Goal: Task Accomplishment & Management: Manage account settings

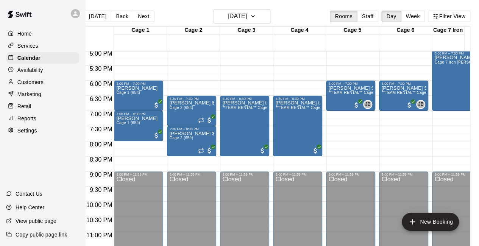
scroll to position [509, 0]
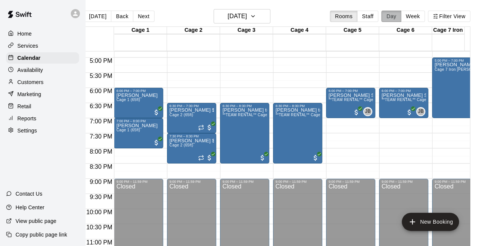
click at [392, 17] on button "Day" at bounding box center [392, 16] width 20 height 11
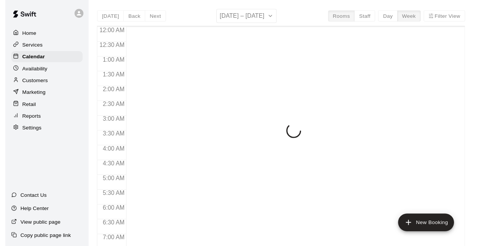
scroll to position [490, 0]
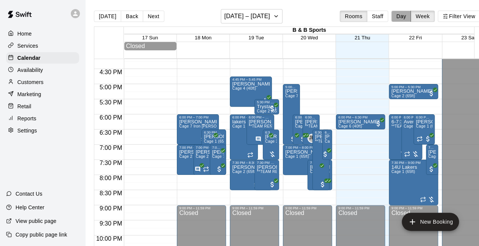
click at [407, 15] on button "Day" at bounding box center [401, 16] width 20 height 11
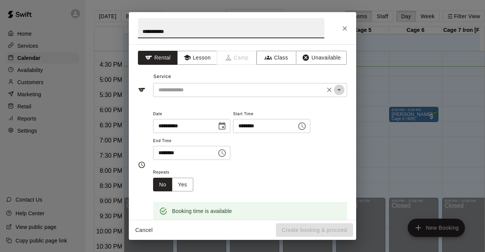
click at [335, 91] on icon "Open" at bounding box center [339, 89] width 9 height 9
type input "**********"
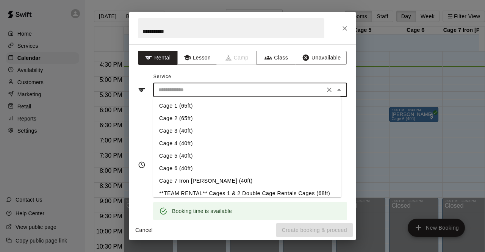
click at [212, 106] on li "Cage 1 (65ft)" at bounding box center [247, 106] width 188 height 13
type input "**********"
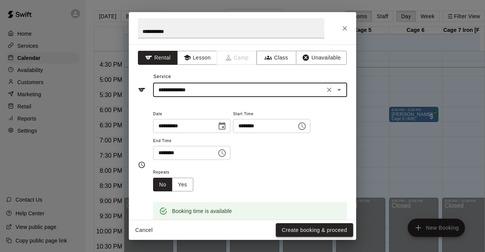
click at [310, 227] on button "Create booking & proceed" at bounding box center [314, 230] width 77 height 14
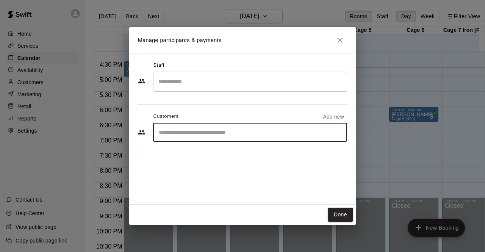
click at [201, 135] on input "Start typing to search customers..." at bounding box center [249, 132] width 187 height 8
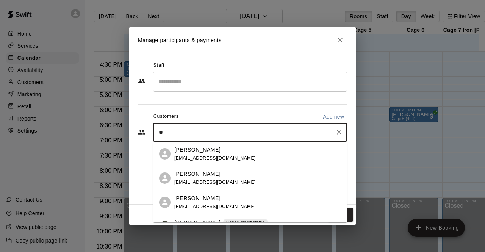
type input "***"
click at [188, 153] on p "[PERSON_NAME]" at bounding box center [197, 150] width 46 height 8
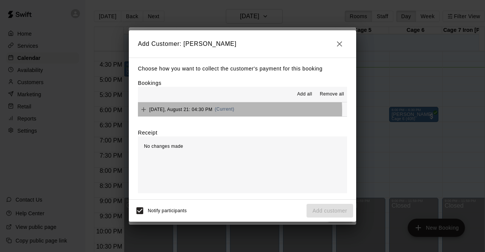
click at [200, 111] on span "[DATE], August 21: 04:30 PM" at bounding box center [180, 108] width 63 height 5
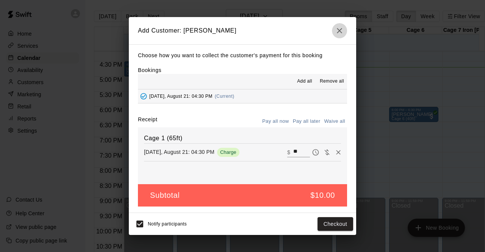
click at [340, 31] on icon "button" at bounding box center [339, 30] width 9 height 9
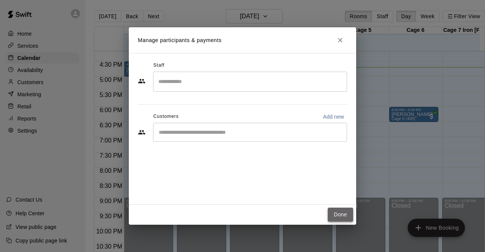
click at [339, 212] on button "Done" at bounding box center [340, 215] width 25 height 14
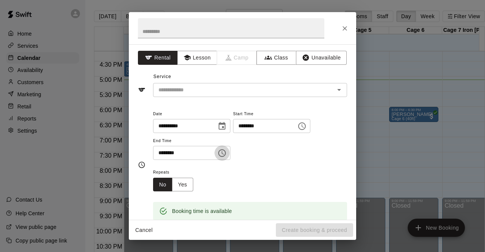
click at [227, 154] on icon "Choose time, selected time is 5:30 PM" at bounding box center [222, 153] width 9 height 9
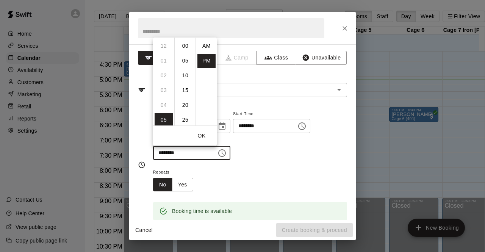
scroll to position [14, 0]
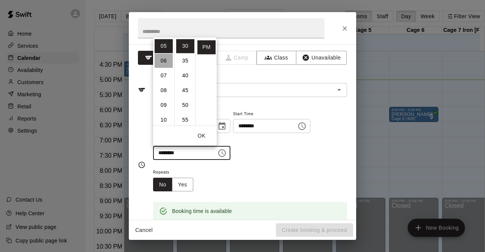
click at [161, 62] on li "06" at bounding box center [164, 61] width 18 height 14
click at [182, 47] on li "00" at bounding box center [185, 46] width 18 height 14
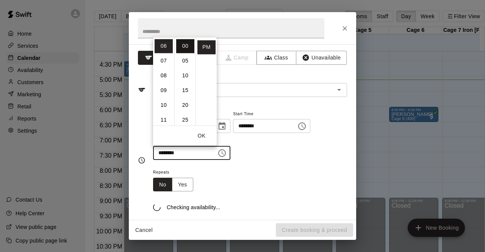
type input "********"
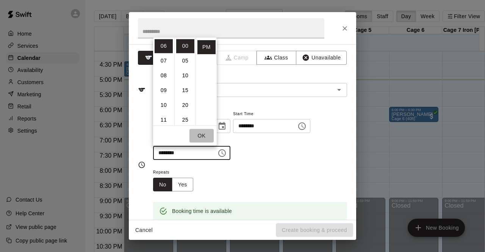
click at [202, 135] on button "OK" at bounding box center [201, 136] width 24 height 14
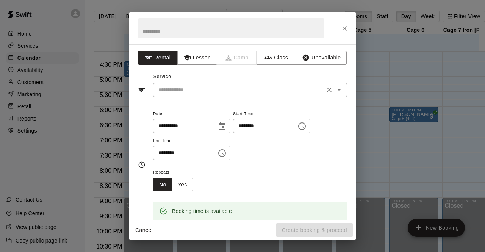
click at [335, 91] on icon "Open" at bounding box center [339, 89] width 9 height 9
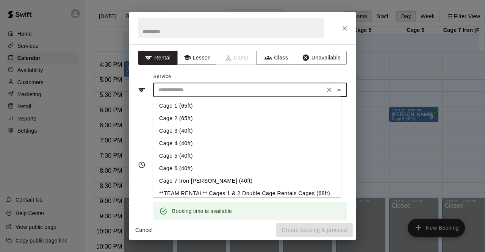
click at [218, 182] on li "Cage 7 Iron [PERSON_NAME] (40ft)" at bounding box center [247, 181] width 188 height 13
type input "**********"
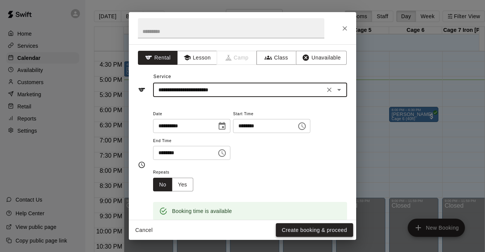
click at [313, 229] on button "Create booking & proceed" at bounding box center [314, 230] width 77 height 14
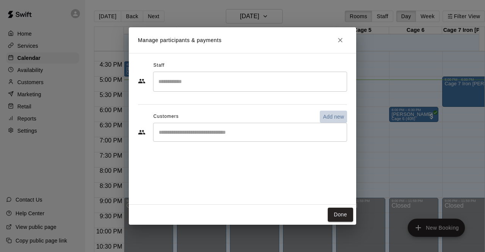
click at [330, 117] on p "Add new" at bounding box center [333, 117] width 21 height 8
select select "**"
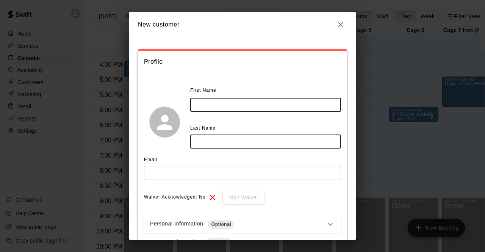
click at [280, 101] on input "text" at bounding box center [265, 105] width 151 height 14
type input "*****"
click at [269, 135] on input "text" at bounding box center [265, 142] width 151 height 14
type input "*****"
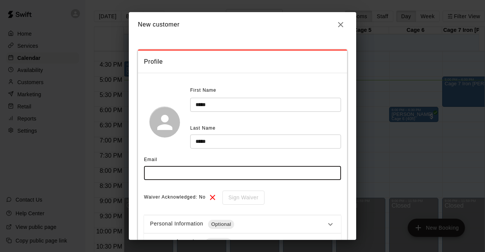
click at [241, 167] on input "text" at bounding box center [242, 173] width 197 height 14
type input "**********"
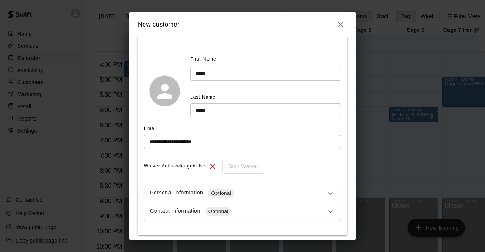
scroll to position [38, 0]
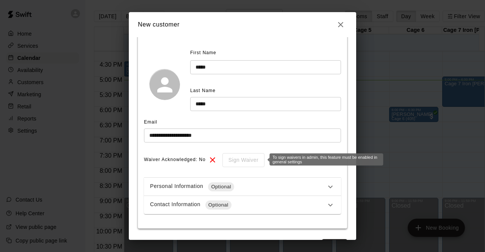
click at [249, 160] on div "Sign Waiver" at bounding box center [240, 160] width 47 height 14
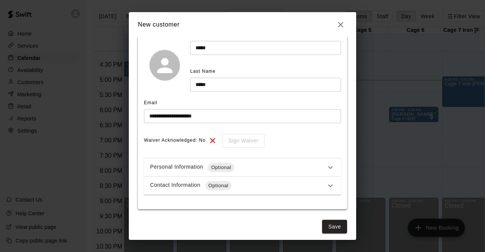
scroll to position [61, 0]
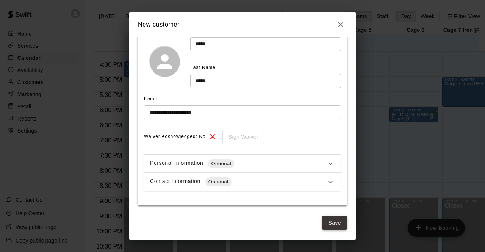
click at [328, 222] on button "Save" at bounding box center [334, 223] width 25 height 14
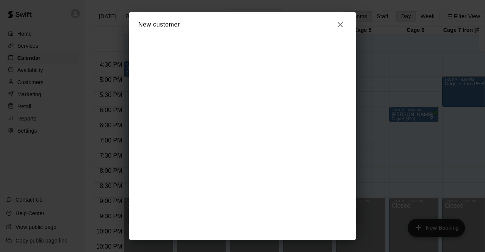
scroll to position [0, 0]
select select "**"
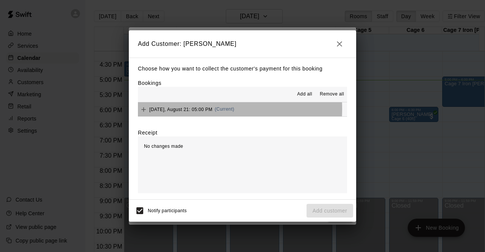
click at [177, 110] on span "[DATE], August 21: 05:00 PM" at bounding box center [180, 108] width 63 height 5
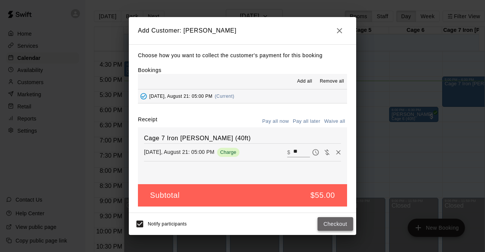
click at [333, 223] on button "Checkout" at bounding box center [336, 224] width 36 height 14
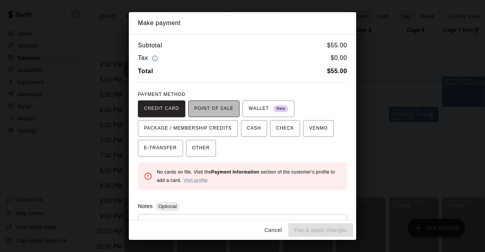
click at [218, 106] on span "POINT OF SALE" at bounding box center [213, 109] width 39 height 12
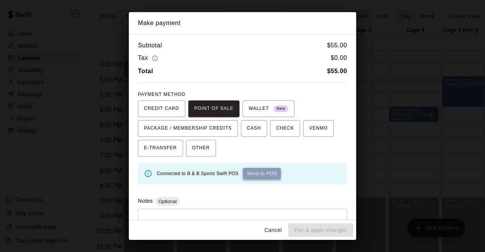
click at [260, 172] on button "Send to POS" at bounding box center [262, 173] width 38 height 11
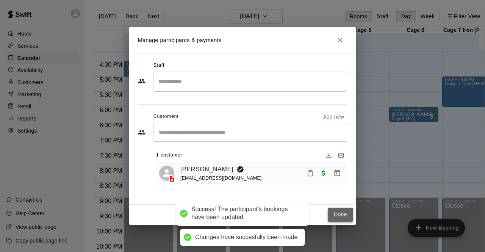
click at [338, 215] on button "Done" at bounding box center [340, 215] width 25 height 14
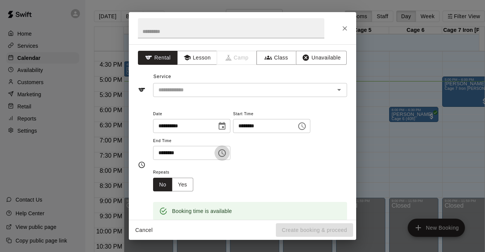
click at [227, 152] on icon "Choose time, selected time is 5:30 PM" at bounding box center [222, 153] width 9 height 9
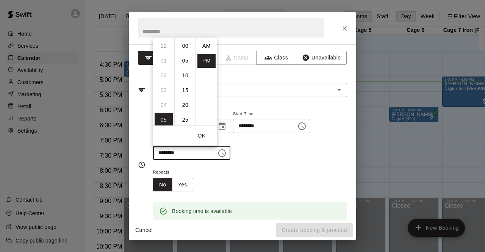
scroll to position [14, 0]
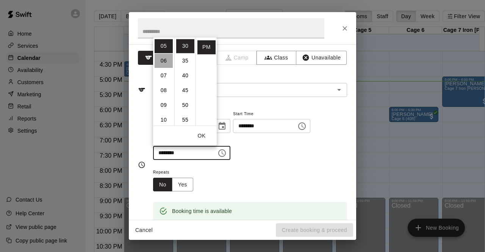
click at [164, 61] on li "06" at bounding box center [164, 61] width 18 height 14
click at [185, 43] on li "00" at bounding box center [185, 46] width 18 height 14
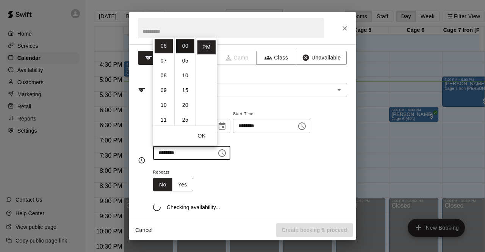
type input "********"
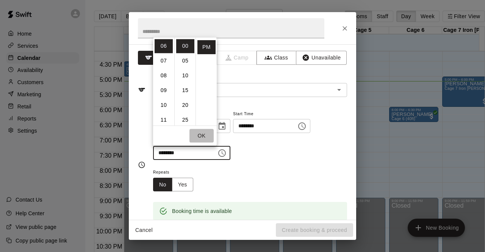
click at [202, 135] on button "OK" at bounding box center [201, 136] width 24 height 14
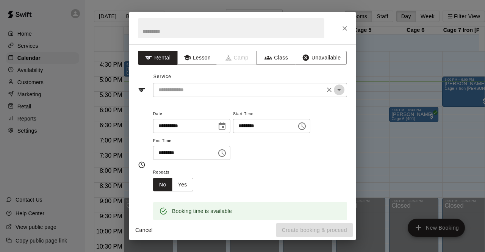
click at [335, 88] on icon "Open" at bounding box center [339, 89] width 9 height 9
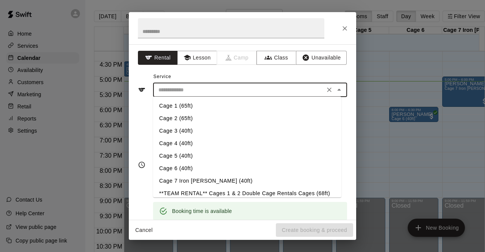
click at [196, 130] on li "Cage 3 (40ft)" at bounding box center [247, 131] width 188 height 13
type input "**********"
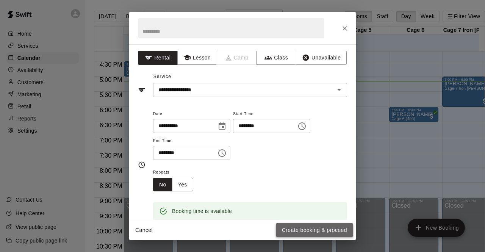
click at [303, 231] on button "Create booking & proceed" at bounding box center [314, 230] width 77 height 14
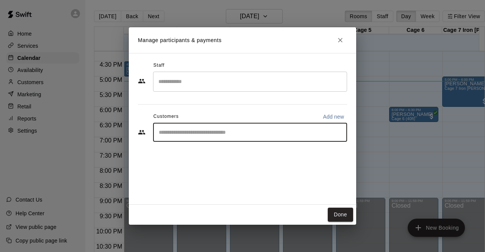
click at [176, 132] on input "Start typing to search customers..." at bounding box center [249, 132] width 187 height 8
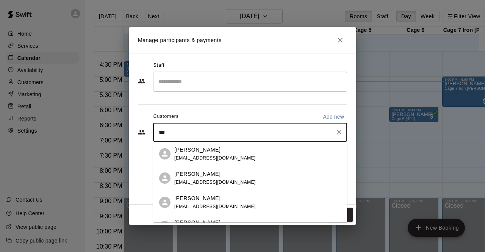
type input "****"
click at [190, 154] on div "[PERSON_NAME] [EMAIL_ADDRESS][DOMAIN_NAME]" at bounding box center [214, 154] width 81 height 16
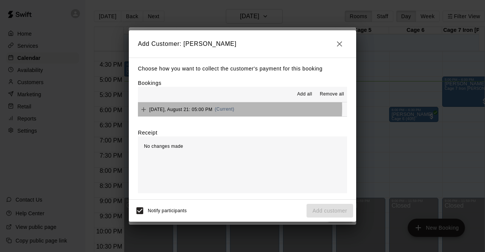
click at [193, 109] on span "[DATE], August 21: 05:00 PM" at bounding box center [180, 108] width 63 height 5
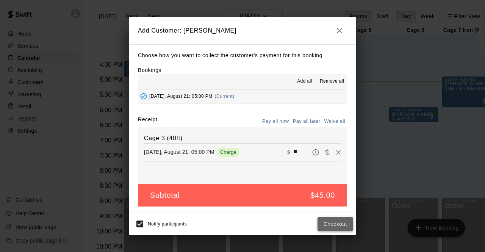
click at [338, 225] on button "Checkout" at bounding box center [336, 224] width 36 height 14
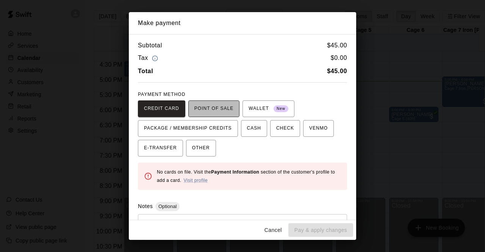
click at [216, 106] on span "POINT OF SALE" at bounding box center [213, 109] width 39 height 12
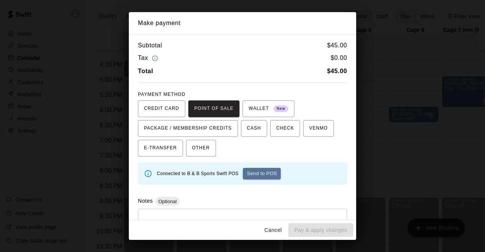
click at [260, 170] on button "Send to POS" at bounding box center [262, 173] width 38 height 11
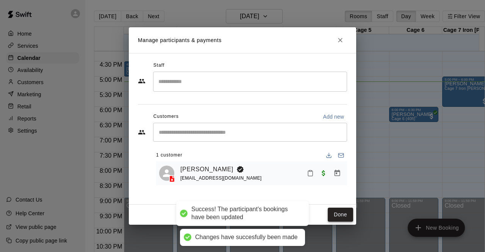
click at [340, 213] on button "Done" at bounding box center [340, 215] width 25 height 14
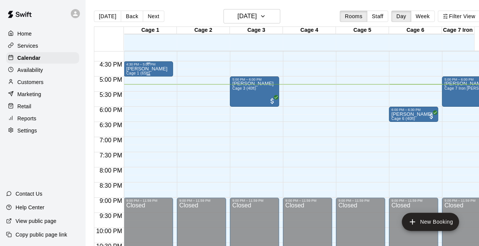
click at [155, 72] on div "[PERSON_NAME] 1 (65ft)" at bounding box center [148, 189] width 45 height 246
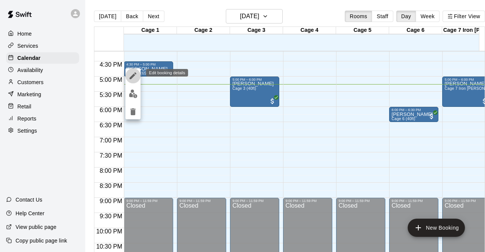
click at [133, 76] on icon "edit" at bounding box center [133, 75] width 7 height 7
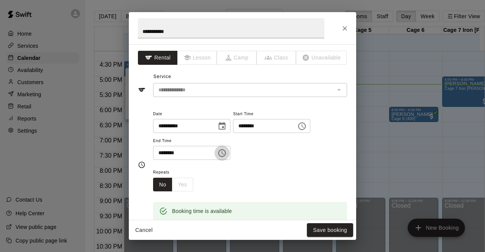
click at [227, 153] on icon "Choose time, selected time is 5:00 PM" at bounding box center [222, 153] width 9 height 9
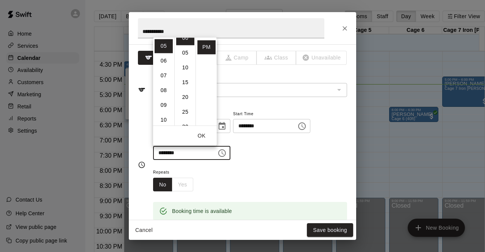
scroll to position [15, 0]
click at [183, 119] on li "30" at bounding box center [185, 120] width 18 height 14
type input "********"
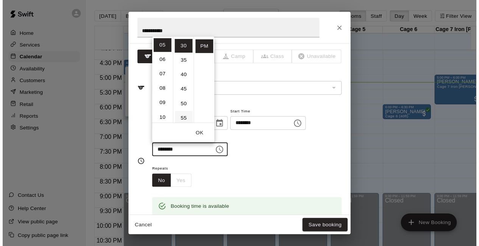
scroll to position [89, 0]
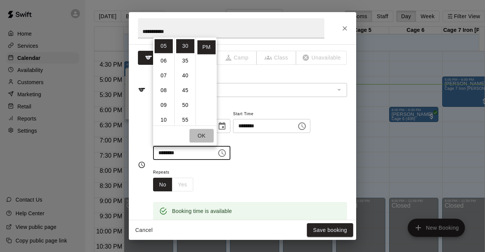
click at [199, 134] on button "OK" at bounding box center [201, 136] width 24 height 14
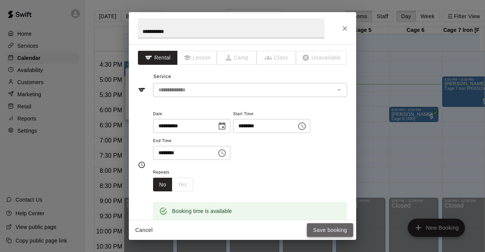
click at [324, 229] on button "Save booking" at bounding box center [330, 230] width 46 height 14
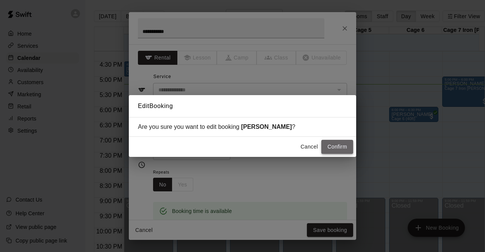
click at [340, 144] on button "Confirm" at bounding box center [337, 147] width 32 height 14
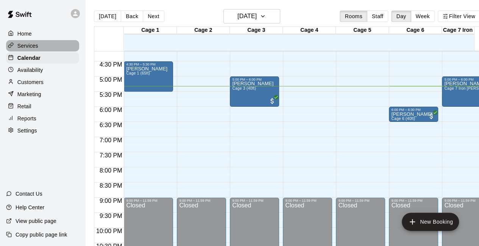
click at [42, 47] on div "Services" at bounding box center [42, 45] width 73 height 11
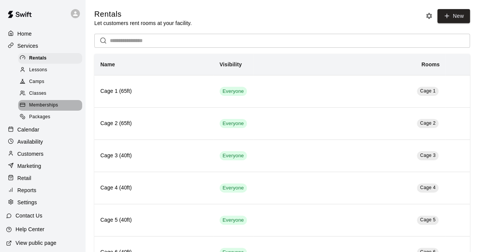
click at [58, 107] on span "Memberships" at bounding box center [43, 106] width 29 height 8
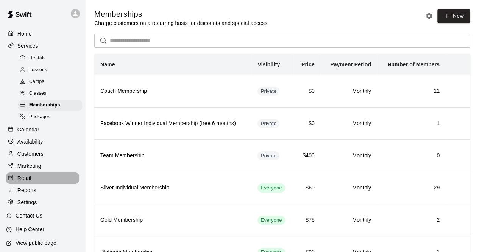
click at [44, 183] on div "Retail" at bounding box center [42, 177] width 73 height 11
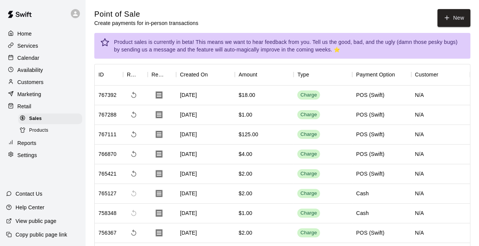
click at [37, 149] on div "Reports" at bounding box center [42, 143] width 73 height 11
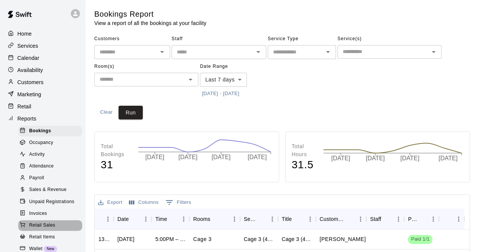
click at [56, 231] on div "Retail Sales" at bounding box center [50, 225] width 64 height 11
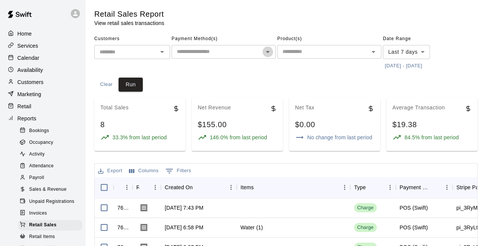
click at [267, 51] on icon "Open" at bounding box center [268, 52] width 4 height 2
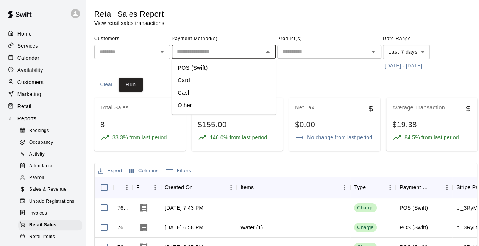
click at [206, 91] on li "Cash" at bounding box center [224, 93] width 104 height 13
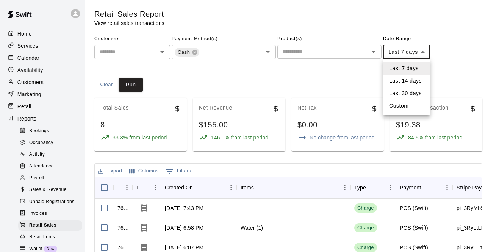
click at [421, 51] on body "Home Services Calendar Availability Customers Marketing Retail Reports Bookings…" at bounding box center [242, 216] width 485 height 432
click at [410, 105] on li "Custom" at bounding box center [406, 106] width 47 height 13
type input "******"
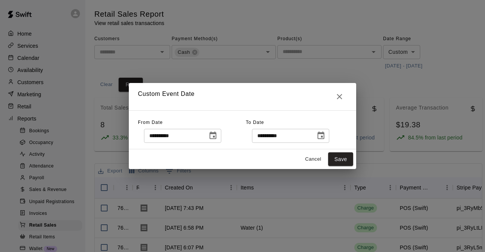
click at [218, 135] on icon "Choose date, selected date is Aug 14, 2025" at bounding box center [212, 135] width 9 height 9
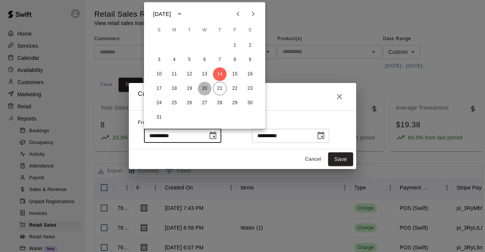
click at [204, 88] on button "20" at bounding box center [205, 89] width 14 height 14
type input "**********"
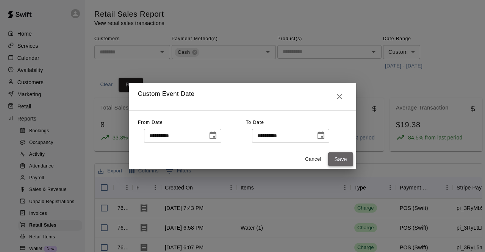
click at [344, 158] on button "Save" at bounding box center [340, 159] width 25 height 14
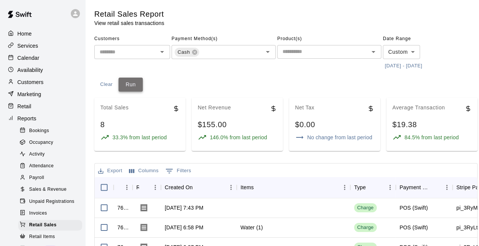
click at [130, 85] on button "Run" at bounding box center [131, 85] width 24 height 14
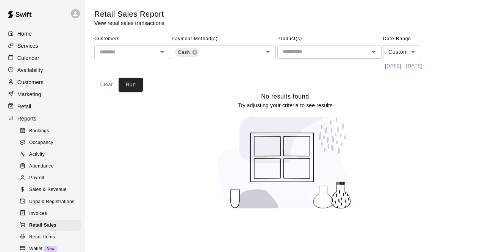
click at [412, 50] on body "Home Services Calendar Availability Customers Marketing Retail Reports Bookings…" at bounding box center [242, 109] width 485 height 219
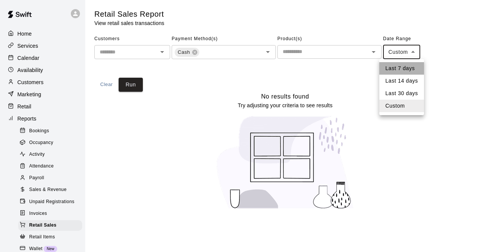
click at [406, 70] on li "Last 7 days" at bounding box center [401, 68] width 45 height 13
type input "****"
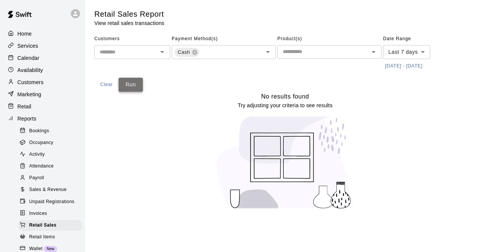
click at [130, 83] on button "Run" at bounding box center [131, 85] width 24 height 14
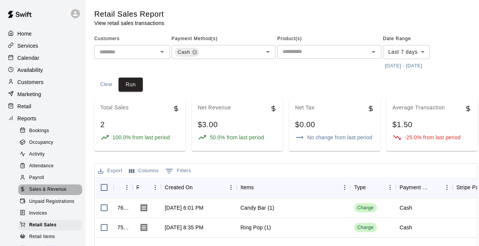
click at [58, 194] on span "Sales & Revenue" at bounding box center [48, 190] width 38 height 8
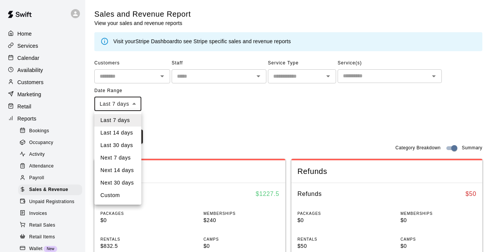
click at [125, 195] on li "Custom" at bounding box center [117, 195] width 47 height 13
type input "******"
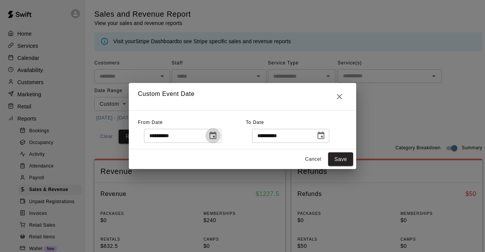
click at [218, 135] on icon "Choose date, selected date is Aug 14, 2025" at bounding box center [212, 135] width 9 height 9
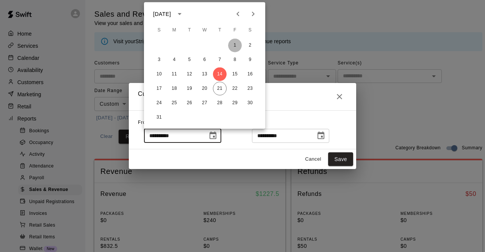
click at [235, 46] on button "1" at bounding box center [235, 46] width 14 height 14
type input "**********"
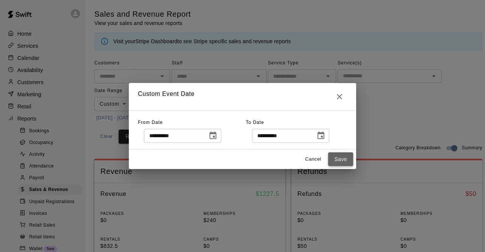
click at [339, 158] on button "Save" at bounding box center [340, 159] width 25 height 14
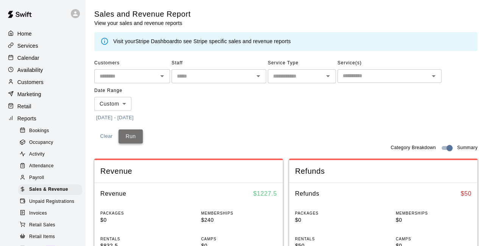
click at [131, 135] on button "Run" at bounding box center [131, 137] width 24 height 14
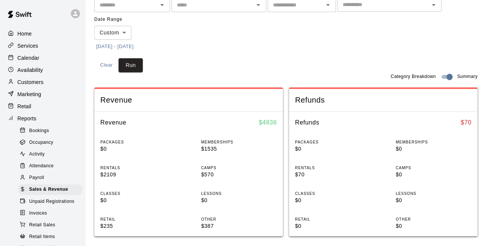
scroll to position [76, 0]
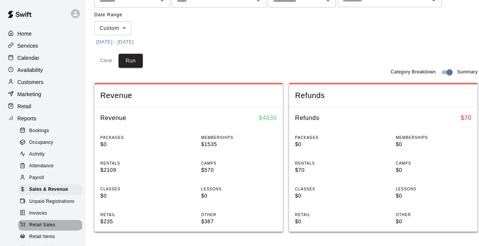
click at [54, 229] on span "Retail Sales" at bounding box center [42, 226] width 26 height 8
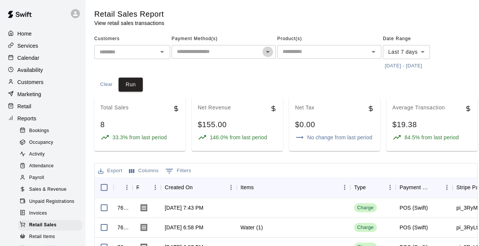
click at [268, 52] on icon "Open" at bounding box center [268, 52] width 4 height 2
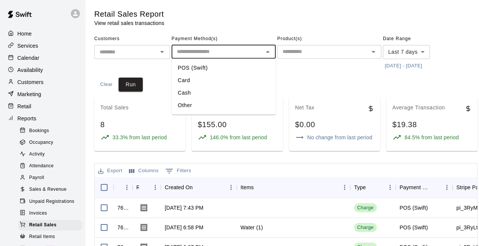
click at [194, 93] on li "Cash" at bounding box center [224, 93] width 104 height 13
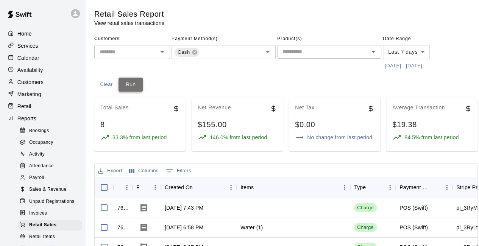
click at [133, 86] on button "Run" at bounding box center [131, 85] width 24 height 14
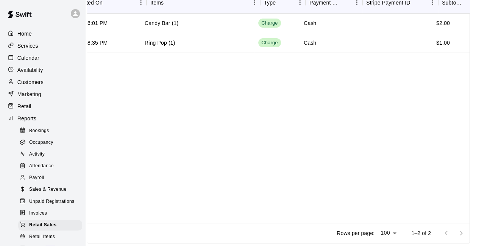
scroll to position [0, 91]
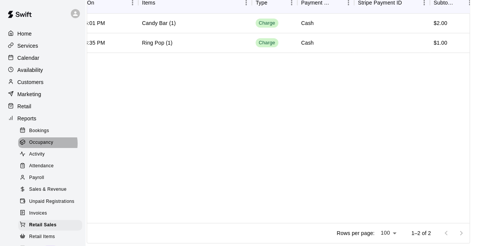
click at [44, 147] on span "Occupancy" at bounding box center [41, 143] width 24 height 8
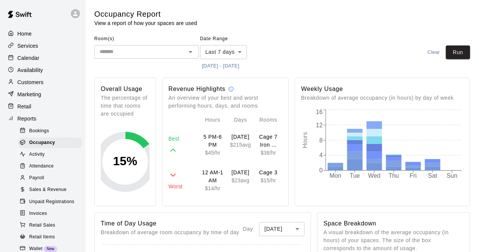
click at [126, 159] on text "15 %" at bounding box center [125, 161] width 24 height 14
click at [191, 52] on icon "Open" at bounding box center [190, 51] width 9 height 9
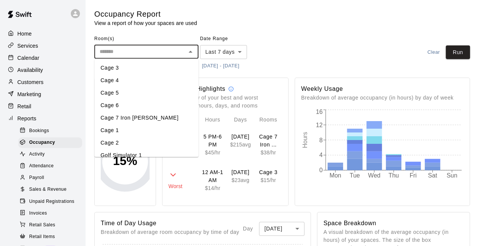
click at [129, 130] on li "Cage 1" at bounding box center [146, 130] width 104 height 13
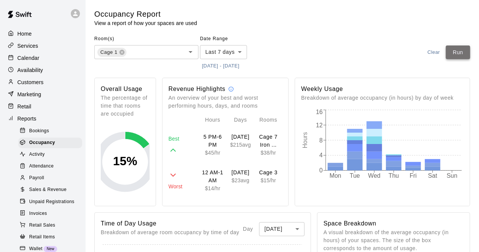
click at [459, 53] on button "Run" at bounding box center [458, 52] width 24 height 14
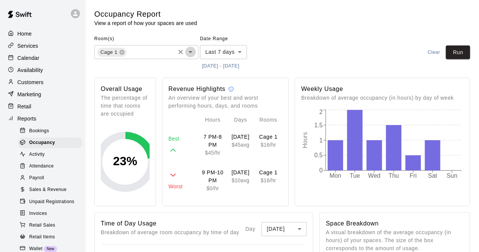
click at [190, 53] on icon "Open" at bounding box center [191, 52] width 4 height 2
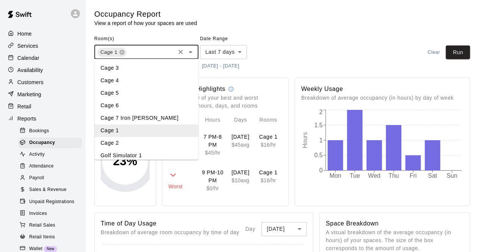
click at [130, 141] on li "Cage 2" at bounding box center [146, 143] width 104 height 13
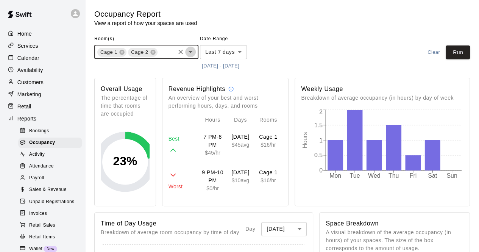
click at [189, 53] on icon "Open" at bounding box center [190, 51] width 9 height 9
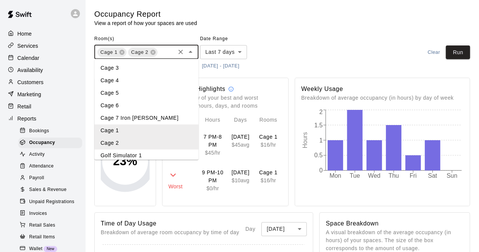
click at [122, 67] on li "Cage 3" at bounding box center [146, 68] width 104 height 13
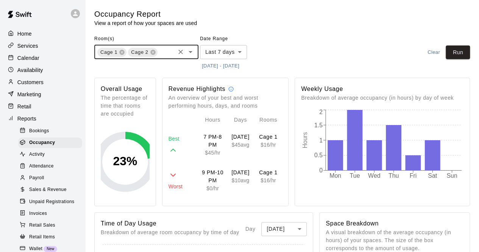
scroll to position [0, 31]
click at [189, 51] on icon "Open" at bounding box center [191, 52] width 4 height 2
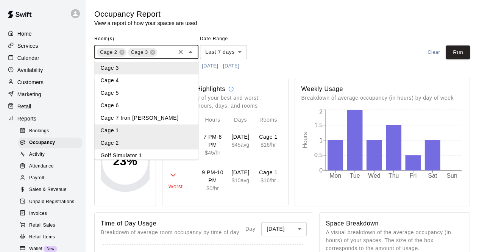
click at [128, 80] on li "Cage 4" at bounding box center [146, 80] width 104 height 13
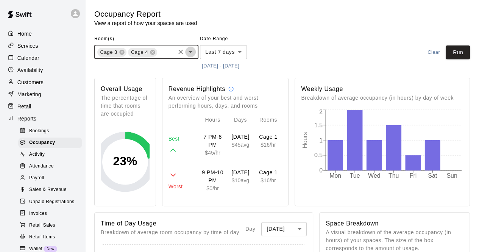
click at [190, 55] on icon "Open" at bounding box center [190, 51] width 9 height 9
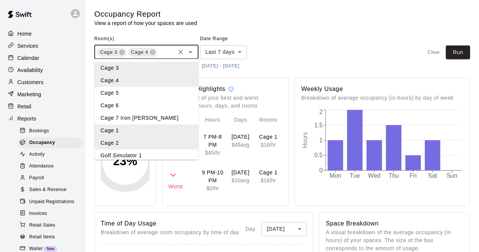
click at [140, 91] on li "Cage 5" at bounding box center [146, 93] width 104 height 13
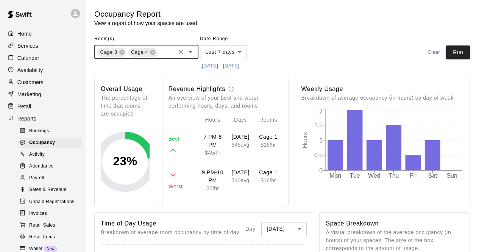
scroll to position [0, 92]
click at [191, 50] on icon "Open" at bounding box center [190, 51] width 9 height 9
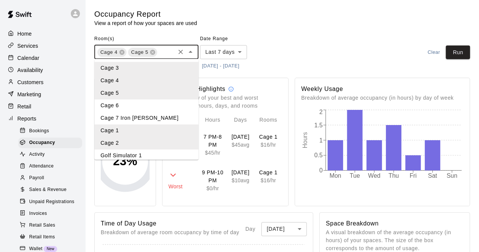
click at [135, 105] on li "Cage 6" at bounding box center [146, 105] width 104 height 13
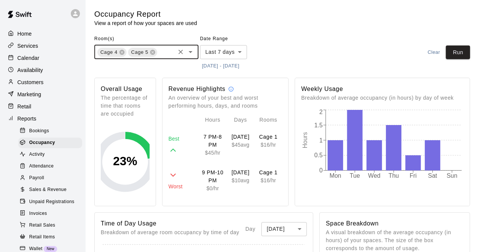
scroll to position [0, 124]
click at [189, 52] on icon "Open" at bounding box center [191, 52] width 4 height 2
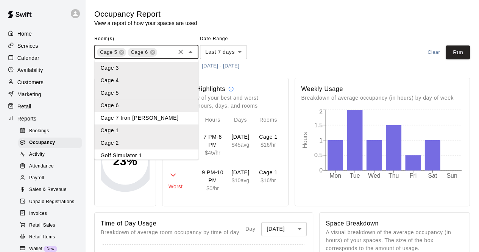
click at [140, 116] on li "Cage 7 Iron [PERSON_NAME]" at bounding box center [146, 118] width 104 height 13
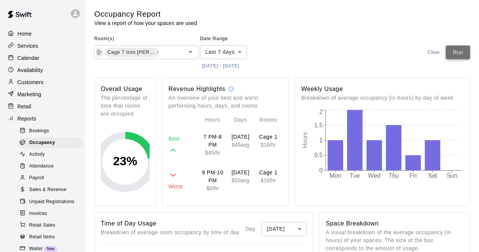
click at [459, 51] on button "Run" at bounding box center [458, 52] width 24 height 14
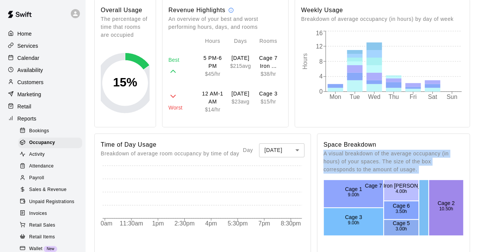
scroll to position [106, 0]
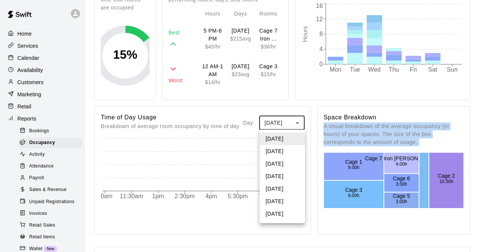
click at [296, 122] on body "Home Services Calendar Availability Customers Marketing Retail Reports Bookings…" at bounding box center [242, 204] width 485 height 621
click at [290, 163] on li "Wednesday" at bounding box center [282, 164] width 45 height 13
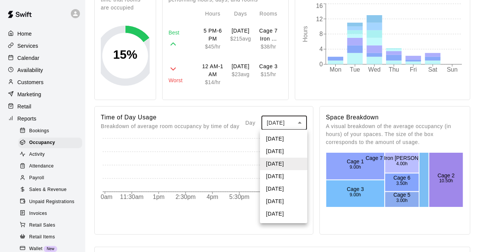
click at [300, 122] on body "Home Services Calendar Availability Customers Marketing Retail Reports Bookings…" at bounding box center [242, 204] width 485 height 621
click at [293, 177] on li "Thursday" at bounding box center [283, 176] width 47 height 13
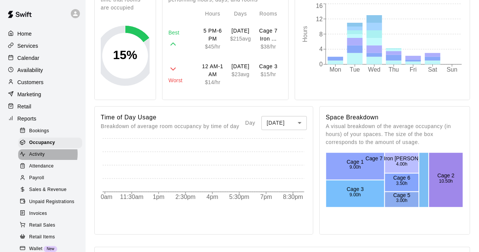
click at [42, 158] on span "Activity" at bounding box center [37, 155] width 16 height 8
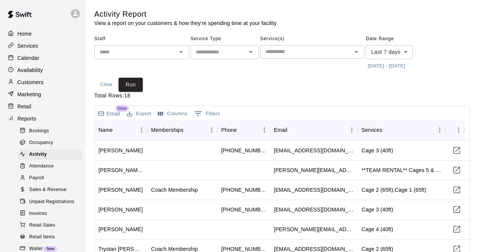
click at [42, 147] on span "Occupancy" at bounding box center [41, 143] width 24 height 8
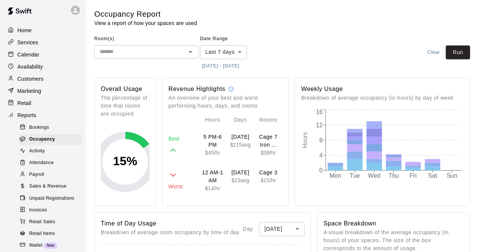
scroll to position [15, 0]
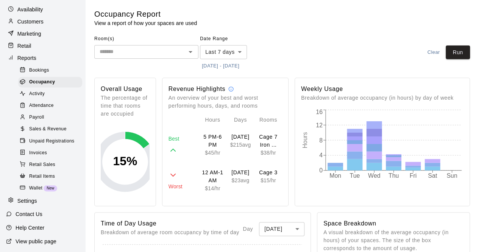
scroll to position [76, 0]
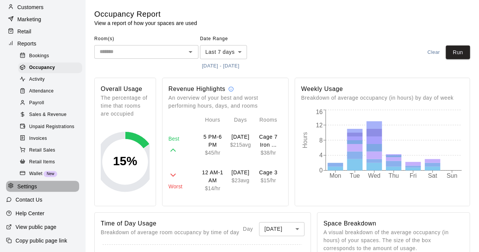
click at [42, 192] on div "Settings" at bounding box center [42, 186] width 73 height 11
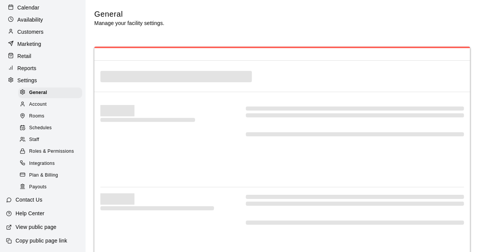
select select "**"
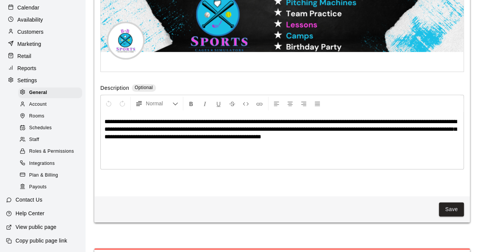
scroll to position [1692, 0]
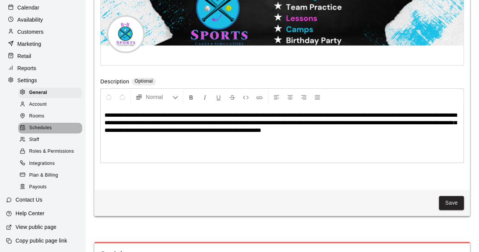
click at [51, 125] on span "Schedules" at bounding box center [40, 128] width 23 height 8
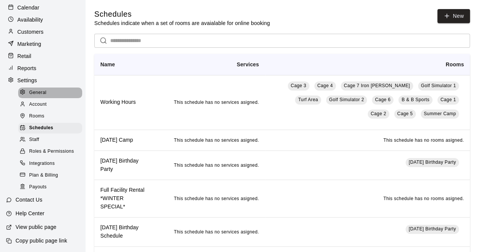
click at [51, 88] on div "General" at bounding box center [50, 93] width 64 height 11
select select "**"
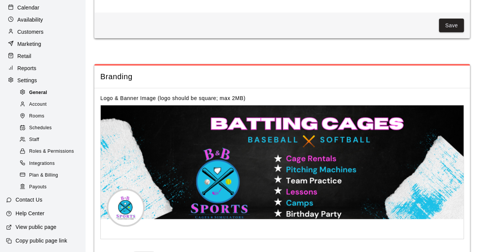
scroll to position [1601, 0]
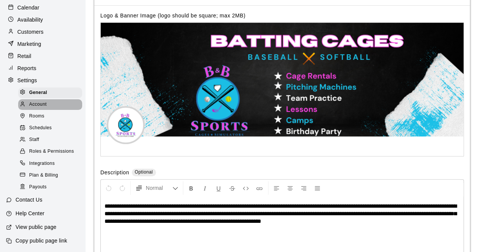
click at [51, 100] on div "Account" at bounding box center [50, 104] width 64 height 11
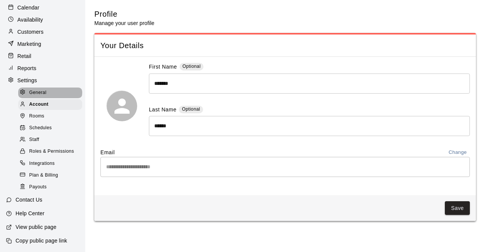
click at [50, 88] on div "General" at bounding box center [50, 93] width 64 height 11
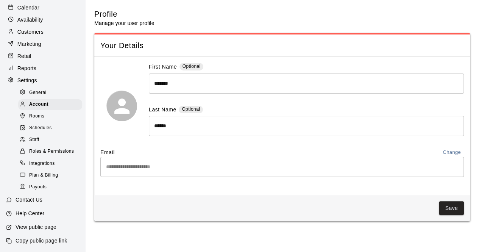
select select "**"
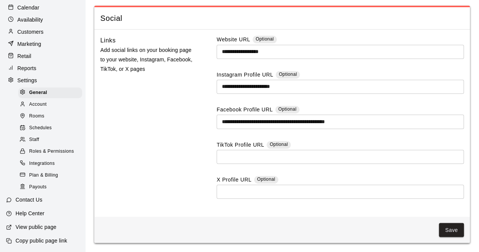
scroll to position [1948, 0]
click at [43, 113] on span "Rooms" at bounding box center [36, 117] width 15 height 8
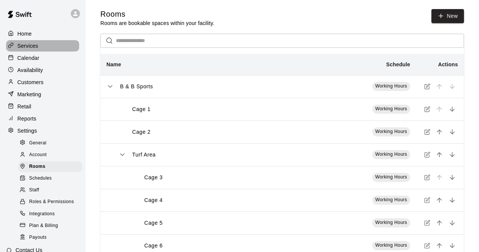
click at [42, 47] on div "Services" at bounding box center [42, 45] width 73 height 11
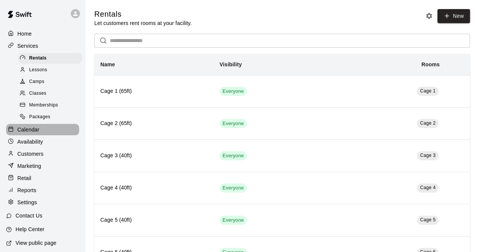
click at [45, 135] on div "Calendar" at bounding box center [42, 129] width 73 height 11
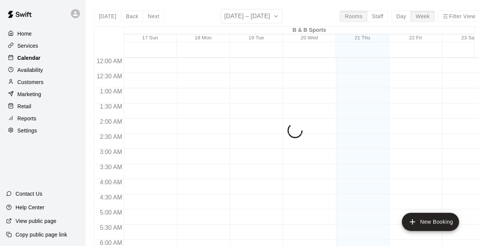
scroll to position [494, 0]
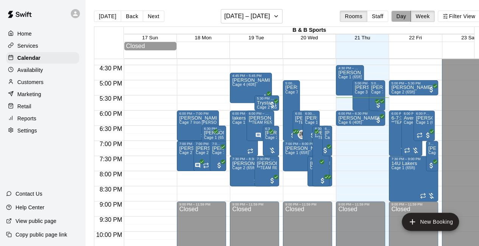
click at [410, 16] on button "Day" at bounding box center [401, 16] width 20 height 11
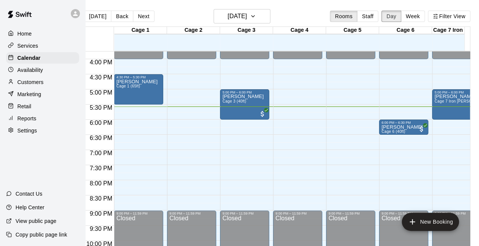
scroll to position [462, 0]
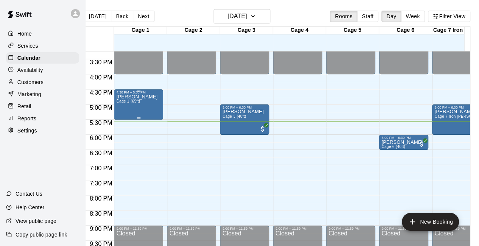
click at [140, 104] on div "[PERSON_NAME] 1 (65ft)" at bounding box center [138, 217] width 45 height 246
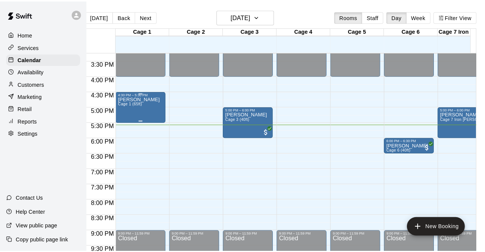
scroll to position [0, 9]
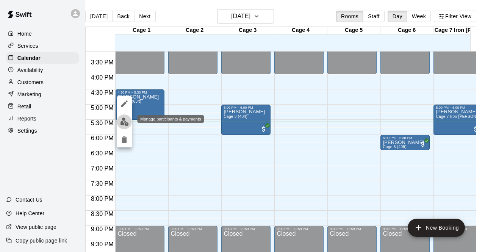
click at [124, 120] on img "edit" at bounding box center [124, 121] width 9 height 9
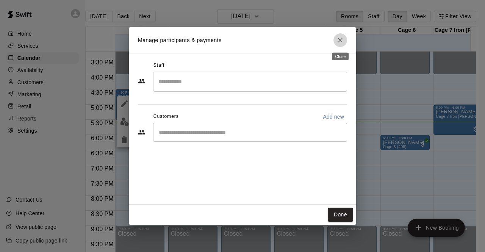
click at [340, 43] on icon "Close" at bounding box center [340, 40] width 8 height 8
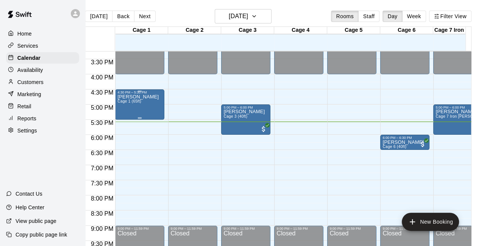
click at [140, 109] on div "[PERSON_NAME] 1 (65ft)" at bounding box center [137, 217] width 41 height 246
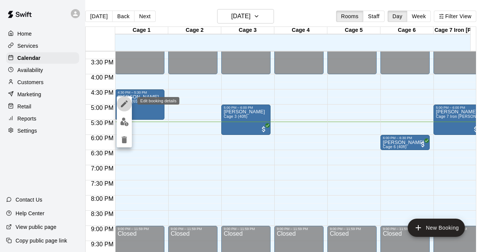
click at [122, 102] on icon "edit" at bounding box center [124, 103] width 9 height 9
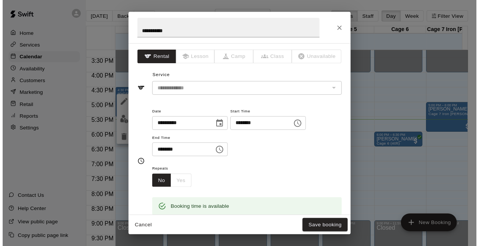
scroll to position [0, 0]
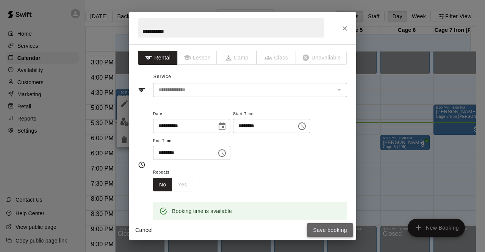
click at [327, 228] on button "Save booking" at bounding box center [330, 230] width 46 height 14
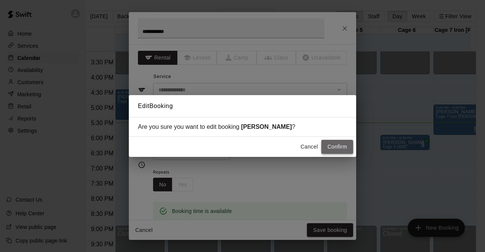
click at [335, 146] on button "Confirm" at bounding box center [337, 147] width 32 height 14
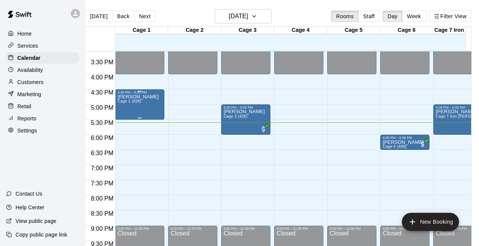
click at [154, 108] on div "[PERSON_NAME] 1 (65ft)" at bounding box center [139, 217] width 45 height 246
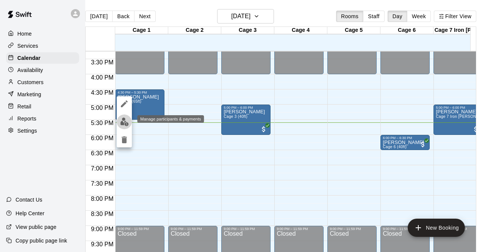
click at [123, 122] on img "edit" at bounding box center [124, 121] width 9 height 9
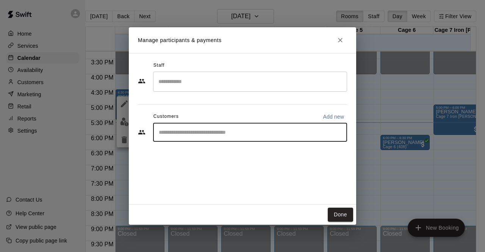
click at [172, 133] on input "Start typing to search customers..." at bounding box center [249, 132] width 187 height 8
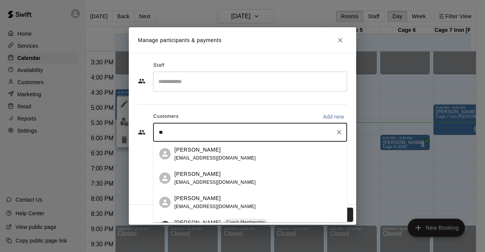
type input "***"
click at [191, 152] on p "[PERSON_NAME]" at bounding box center [197, 150] width 46 height 8
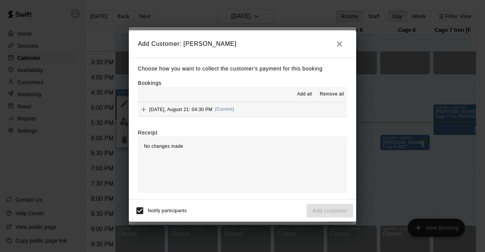
click at [194, 107] on div "[DATE], August 21: 04:30 PM (Current)" at bounding box center [186, 109] width 96 height 11
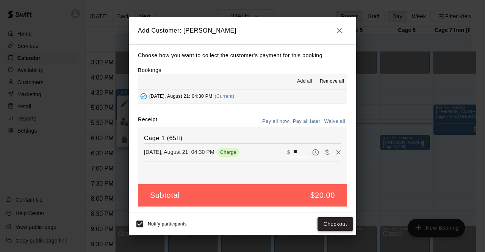
click at [336, 222] on button "Checkout" at bounding box center [336, 224] width 36 height 14
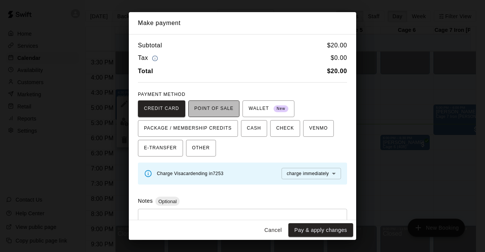
click at [215, 106] on span "POINT OF SALE" at bounding box center [213, 109] width 39 height 12
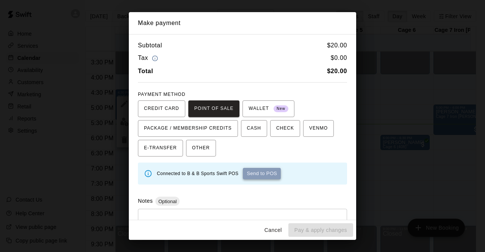
click at [264, 175] on button "Send to POS" at bounding box center [262, 173] width 38 height 11
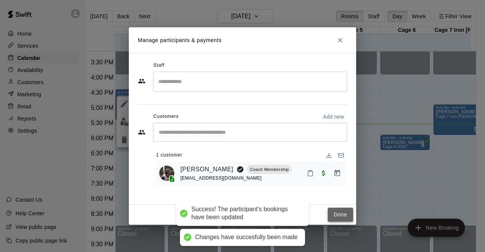
click at [343, 214] on button "Done" at bounding box center [340, 215] width 25 height 14
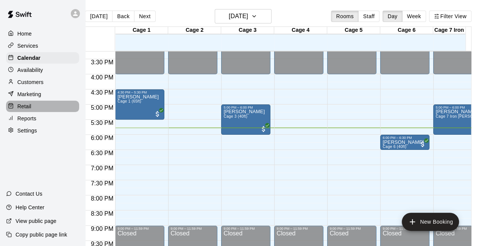
click at [40, 110] on div "Retail" at bounding box center [42, 106] width 73 height 11
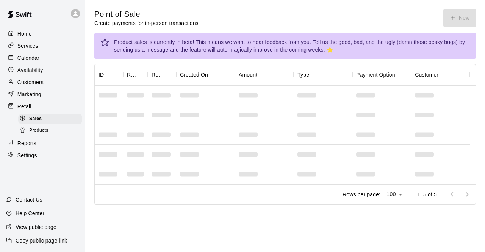
click at [46, 148] on div "Reports" at bounding box center [42, 143] width 73 height 11
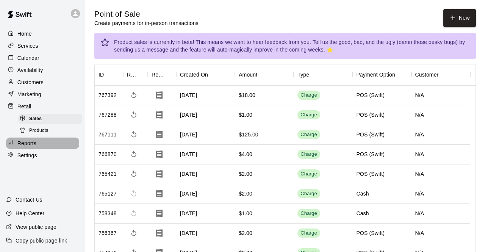
click at [30, 147] on p "Reports" at bounding box center [26, 143] width 19 height 8
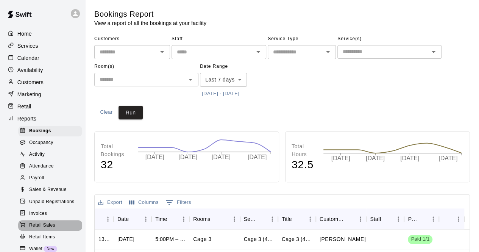
click at [58, 231] on div "Retail Sales" at bounding box center [50, 225] width 64 height 11
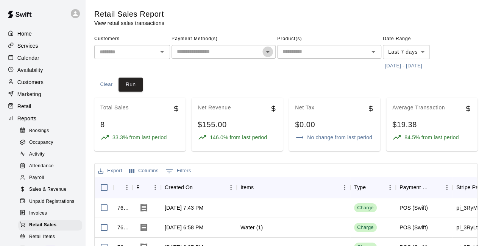
click at [268, 52] on icon "Open" at bounding box center [268, 52] width 4 height 2
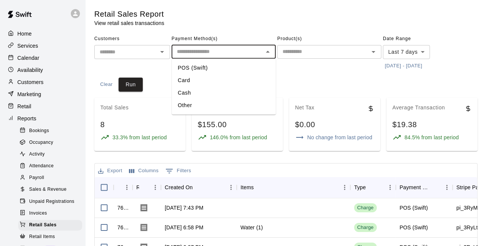
click at [218, 66] on li "POS (Swift)" at bounding box center [224, 68] width 104 height 13
click at [268, 51] on icon "Open" at bounding box center [267, 51] width 9 height 9
click at [194, 93] on li "Cash" at bounding box center [224, 93] width 104 height 13
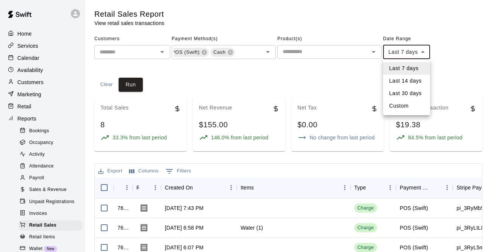
click at [421, 52] on body "Home Services Calendar Availability Customers Marketing Retail Reports Bookings…" at bounding box center [242, 216] width 485 height 432
click at [404, 106] on li "Custom" at bounding box center [406, 106] width 47 height 13
type input "******"
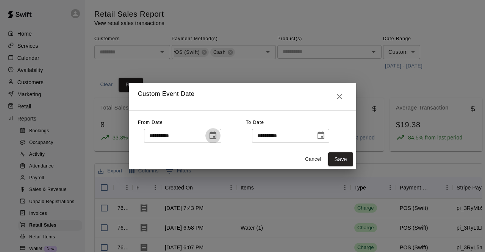
click at [216, 134] on icon "Choose date, selected date is Aug 14, 2025" at bounding box center [213, 135] width 7 height 8
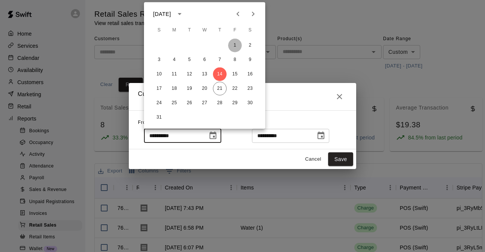
click at [235, 43] on button "1" at bounding box center [235, 46] width 14 height 14
type input "**********"
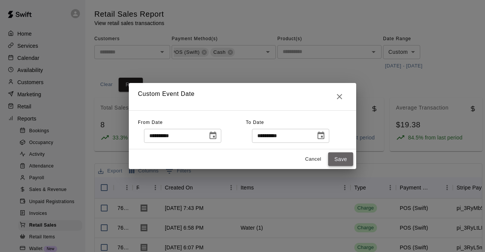
click at [340, 156] on button "Save" at bounding box center [340, 159] width 25 height 14
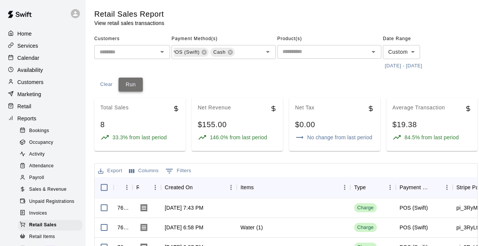
click at [129, 82] on button "Run" at bounding box center [131, 85] width 24 height 14
click at [373, 53] on icon "Open" at bounding box center [373, 51] width 9 height 9
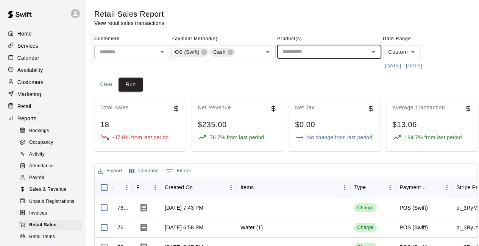
click at [329, 48] on input "text" at bounding box center [323, 51] width 87 height 9
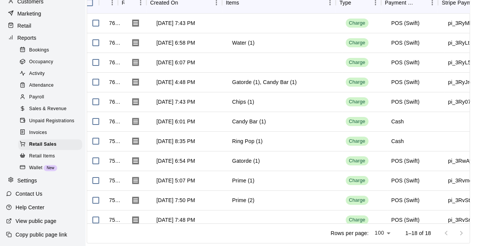
scroll to position [0, 0]
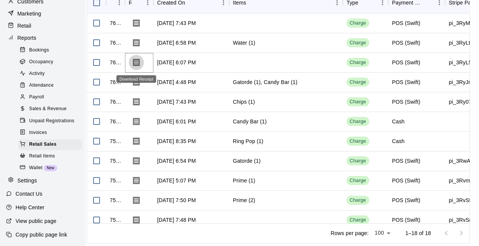
click at [133, 62] on icon "Download Receipt" at bounding box center [136, 62] width 9 height 9
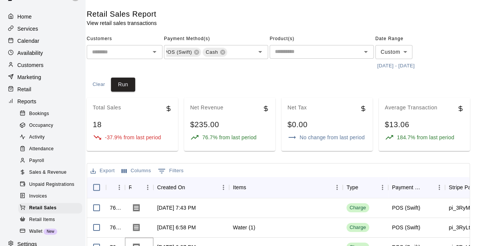
scroll to position [15, 0]
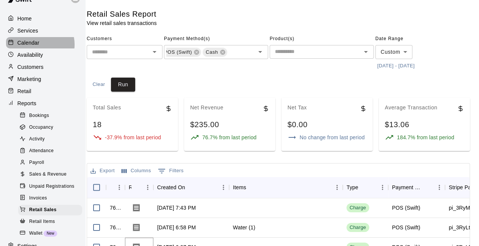
click at [40, 45] on div "Calendar" at bounding box center [42, 42] width 73 height 11
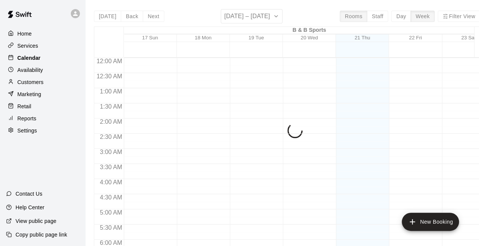
scroll to position [494, 0]
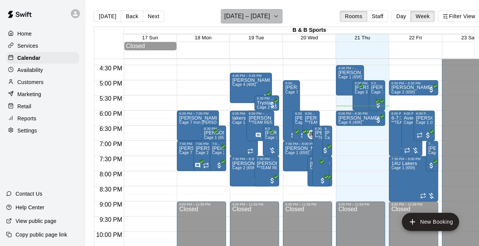
click at [275, 15] on icon "button" at bounding box center [276, 16] width 6 height 9
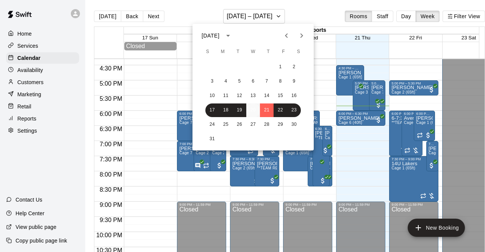
click at [253, 108] on button "20" at bounding box center [253, 110] width 14 height 14
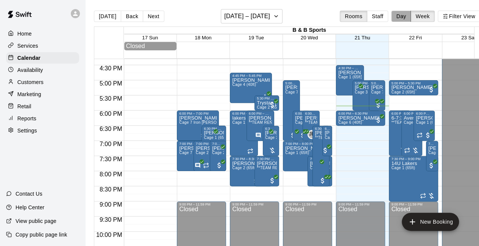
click at [411, 16] on button "Day" at bounding box center [401, 16] width 20 height 11
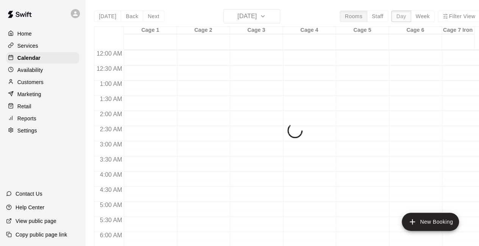
scroll to position [523, 0]
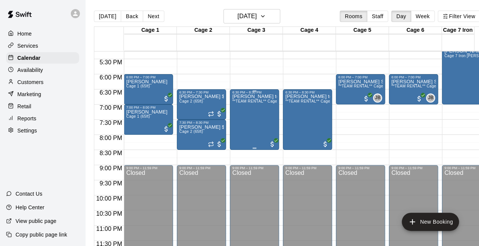
click at [252, 118] on div "Leah team rental $125 due **TEAM RENTAL** Cages 3 & 4 Double Cage Rentals (40ft)" at bounding box center [254, 217] width 45 height 246
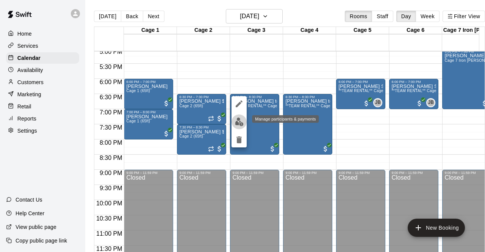
click at [238, 122] on img "edit" at bounding box center [239, 121] width 9 height 9
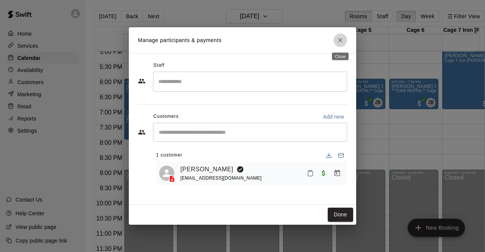
click at [339, 41] on icon "Close" at bounding box center [340, 40] width 5 height 5
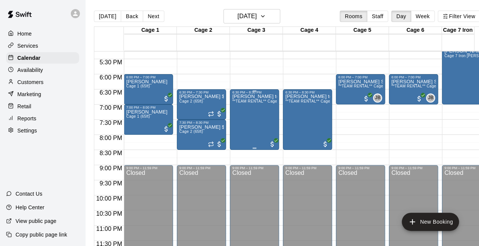
click at [264, 120] on div "Leah team rental $125 due **TEAM RENTAL** Cages 3 & 4 Double Cage Rentals (40ft)" at bounding box center [254, 217] width 45 height 246
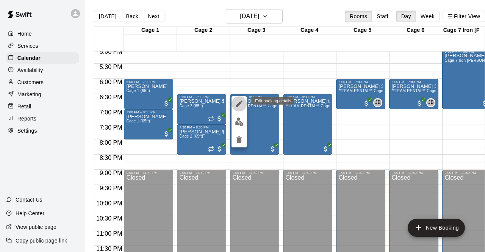
click at [238, 102] on icon "edit" at bounding box center [239, 103] width 9 height 9
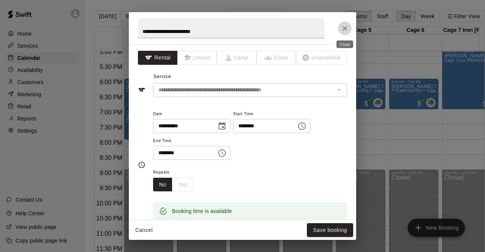
click at [344, 28] on icon "Close" at bounding box center [345, 29] width 8 height 8
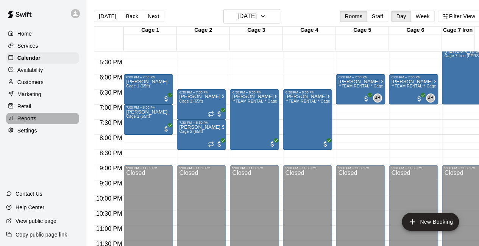
click at [37, 122] on div "Reports" at bounding box center [42, 118] width 73 height 11
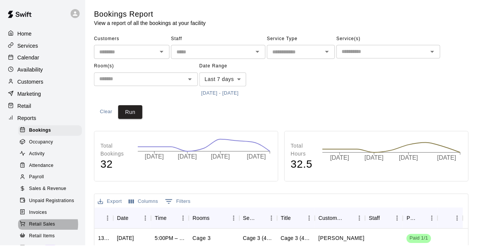
click at [48, 229] on span "Retail Sales" at bounding box center [42, 226] width 26 height 8
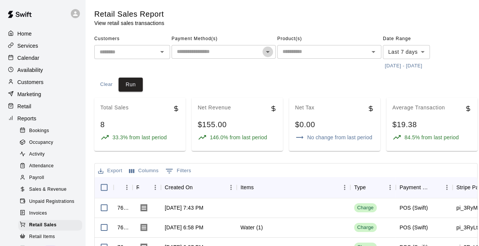
click at [267, 52] on icon "Open" at bounding box center [268, 52] width 4 height 2
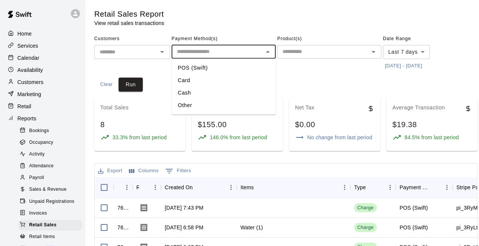
click at [219, 66] on li "POS (Swift)" at bounding box center [224, 68] width 104 height 13
click at [132, 84] on button "Run" at bounding box center [131, 85] width 24 height 14
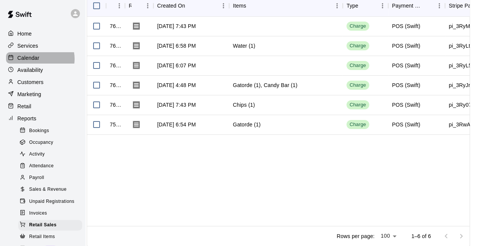
click at [37, 60] on p "Calendar" at bounding box center [28, 58] width 22 height 8
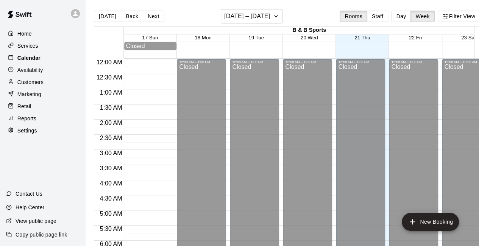
scroll to position [494, 0]
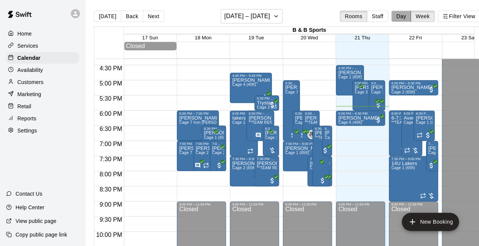
click at [407, 16] on button "Day" at bounding box center [401, 16] width 20 height 11
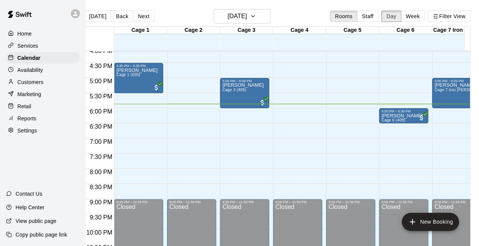
scroll to position [480, 0]
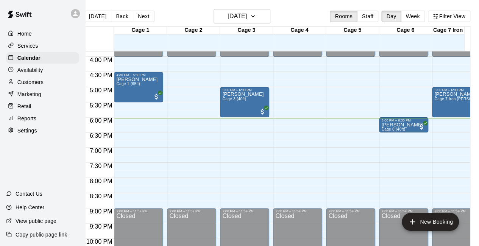
click at [49, 81] on div "Customers" at bounding box center [42, 82] width 73 height 11
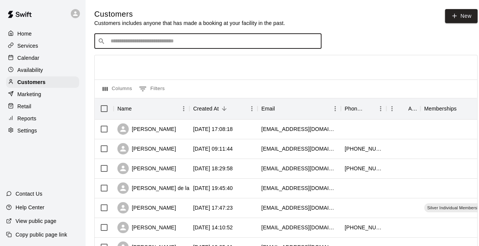
click at [137, 42] on input "Search customers by name or email" at bounding box center [213, 42] width 210 height 8
type input "****"
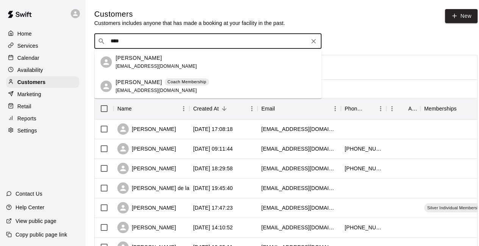
click at [158, 59] on div "Jose Padilla" at bounding box center [156, 58] width 81 height 8
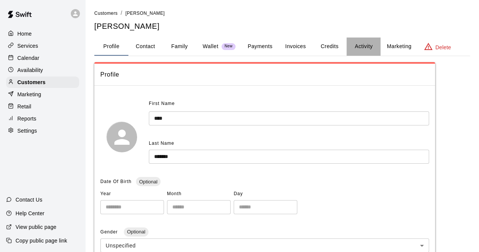
click at [364, 47] on button "Activity" at bounding box center [364, 47] width 34 height 18
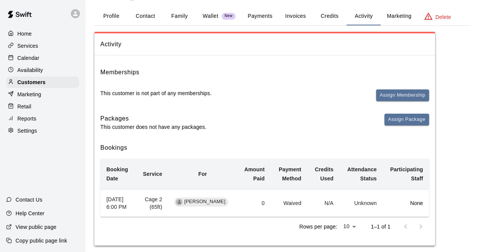
scroll to position [15, 0]
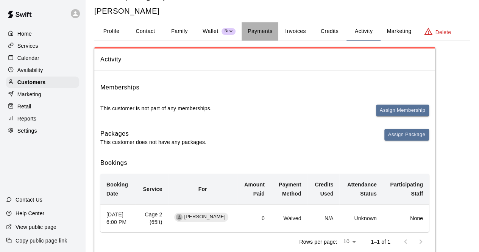
click at [259, 31] on button "Payments" at bounding box center [260, 31] width 37 height 18
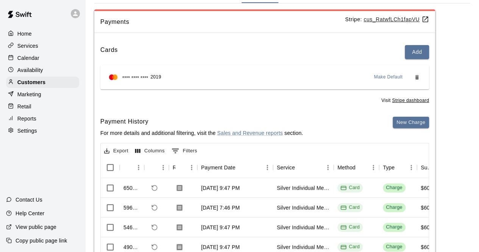
scroll to position [61, 0]
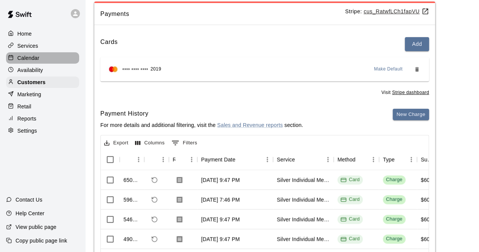
click at [31, 62] on p "Calendar" at bounding box center [28, 58] width 22 height 8
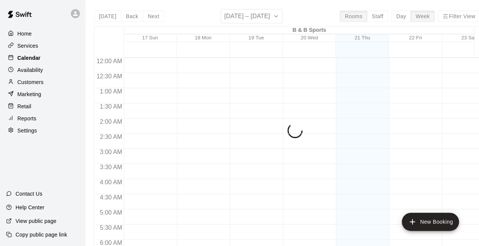
scroll to position [494, 0]
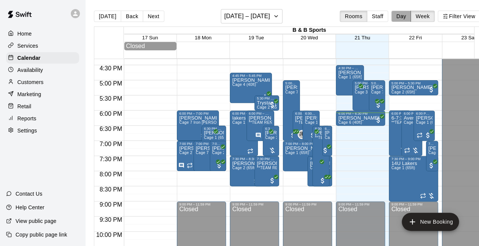
click at [405, 17] on button "Day" at bounding box center [401, 16] width 20 height 11
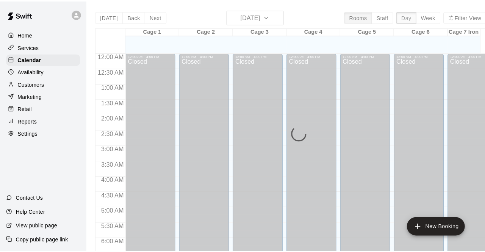
scroll to position [525, 0]
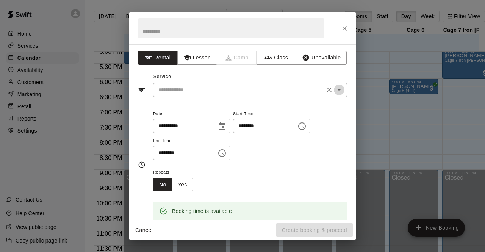
click at [337, 90] on icon "Open" at bounding box center [339, 90] width 4 height 2
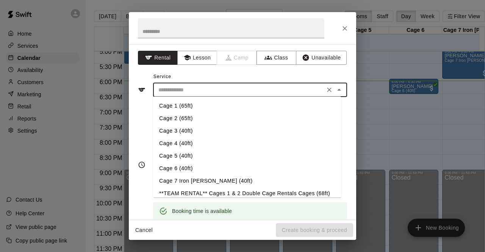
click at [196, 119] on li "Cage 2 (65ft)" at bounding box center [247, 118] width 188 height 13
type input "**********"
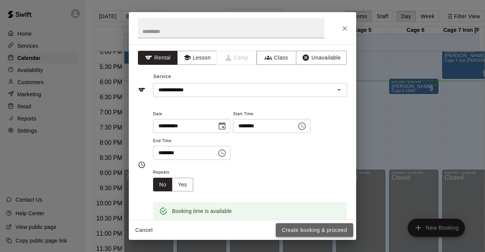
click at [303, 228] on button "Create booking & proceed" at bounding box center [314, 230] width 77 height 14
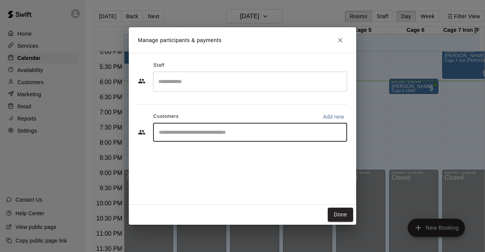
click at [176, 132] on input "Start typing to search customers..." at bounding box center [249, 132] width 187 height 8
type input "***"
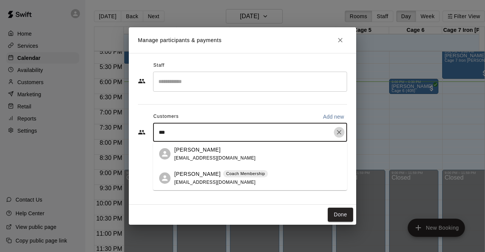
click at [340, 131] on icon "Clear" at bounding box center [339, 132] width 5 height 5
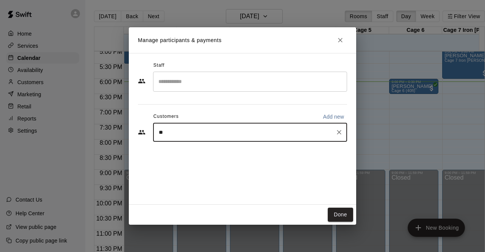
type input "***"
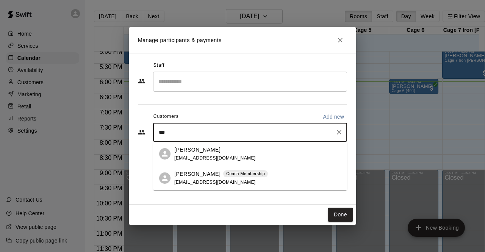
click at [215, 155] on div "Jose Padilla jalfpadilla@gmail.com" at bounding box center [214, 154] width 81 height 16
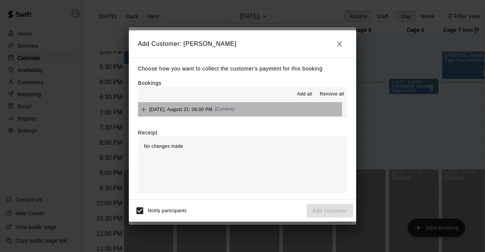
click at [190, 109] on span "Thursday, August 21: 06:00 PM" at bounding box center [180, 108] width 63 height 5
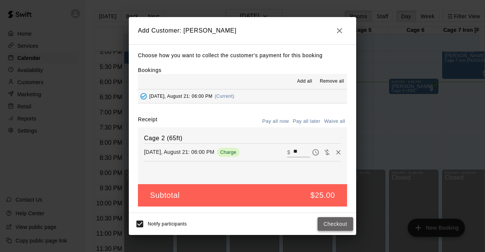
click at [336, 225] on button "Checkout" at bounding box center [336, 224] width 36 height 14
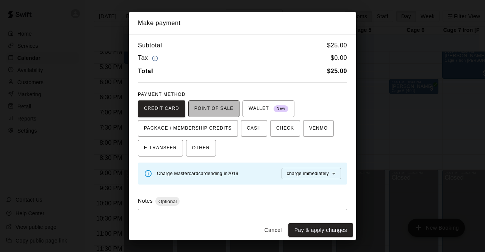
click at [215, 110] on span "POINT OF SALE" at bounding box center [213, 109] width 39 height 12
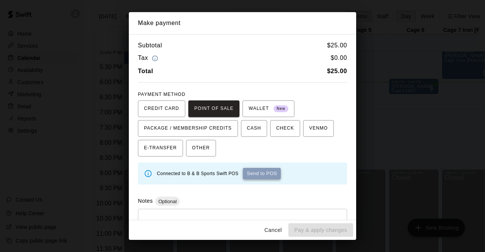
click at [263, 175] on button "Send to POS" at bounding box center [262, 173] width 38 height 11
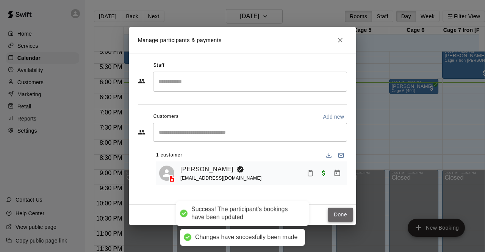
click at [343, 213] on button "Done" at bounding box center [340, 215] width 25 height 14
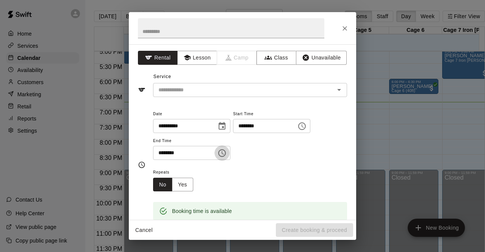
click at [227, 152] on icon "Choose time, selected time is 7:15 PM" at bounding box center [222, 153] width 9 height 9
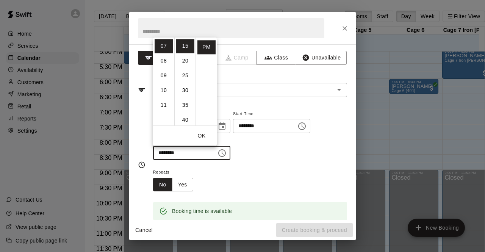
scroll to position [59, 0]
click at [183, 119] on li "45" at bounding box center [185, 120] width 18 height 14
type input "********"
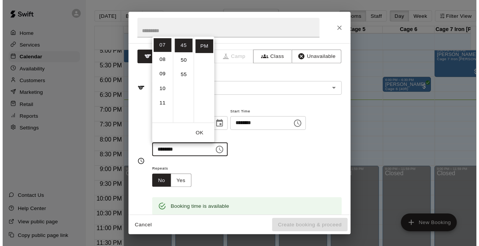
scroll to position [133, 0]
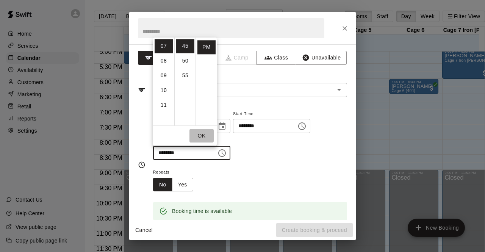
click at [205, 136] on button "OK" at bounding box center [201, 136] width 24 height 14
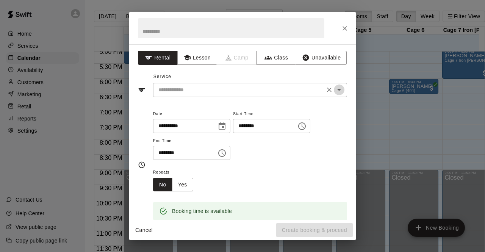
click at [335, 88] on icon "Open" at bounding box center [339, 89] width 9 height 9
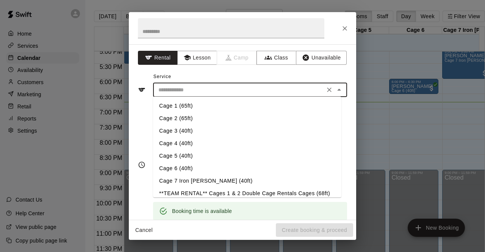
click at [192, 156] on li "Cage 5 (40ft)" at bounding box center [247, 156] width 188 height 13
type input "**********"
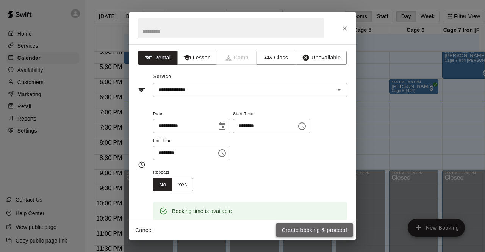
click at [304, 229] on button "Create booking & proceed" at bounding box center [314, 230] width 77 height 14
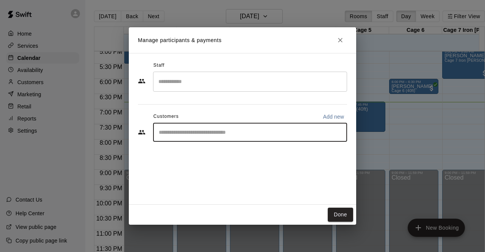
click at [173, 133] on input "Start typing to search customers..." at bounding box center [249, 132] width 187 height 8
type input "***"
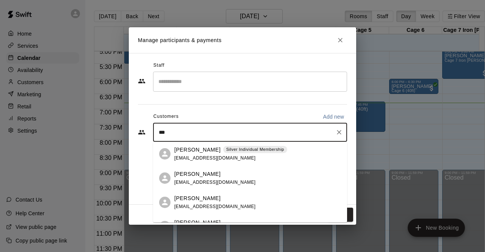
click at [192, 148] on p "Troy Webb" at bounding box center [197, 150] width 46 height 8
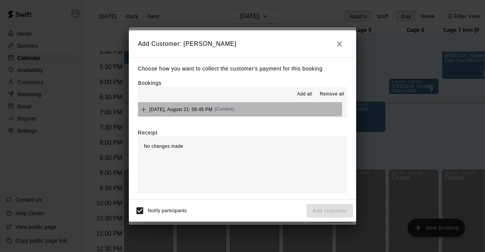
click at [197, 108] on span "Thursday, August 21: 06:45 PM" at bounding box center [180, 108] width 63 height 5
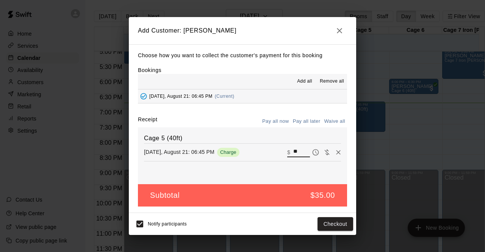
click at [293, 152] on input "**" at bounding box center [301, 152] width 17 height 10
type input "*"
click at [327, 224] on button "Add customer" at bounding box center [330, 224] width 47 height 14
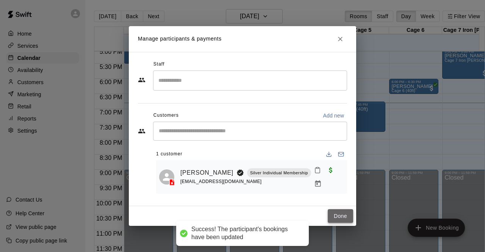
click at [339, 213] on button "Done" at bounding box center [340, 216] width 25 height 14
